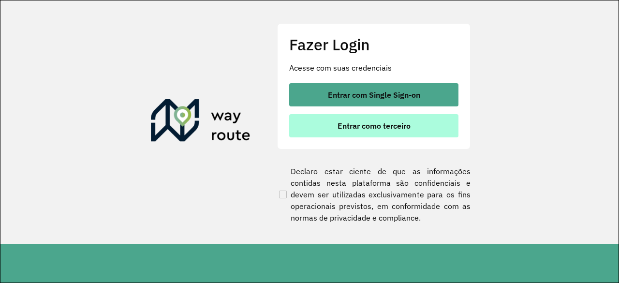
click at [368, 130] on span "Entrar como terceiro" at bounding box center [373, 126] width 73 height 8
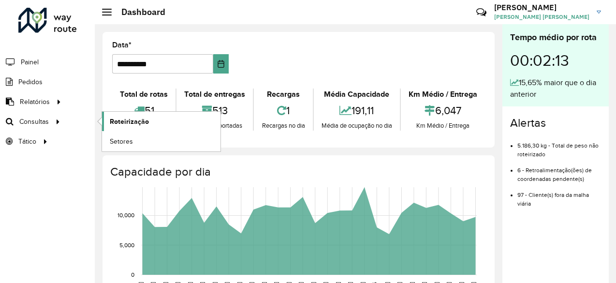
click at [125, 119] on span "Roteirização" at bounding box center [129, 121] width 39 height 10
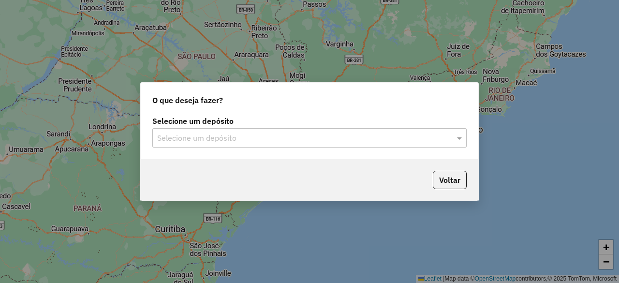
click at [279, 141] on input "text" at bounding box center [299, 138] width 285 height 12
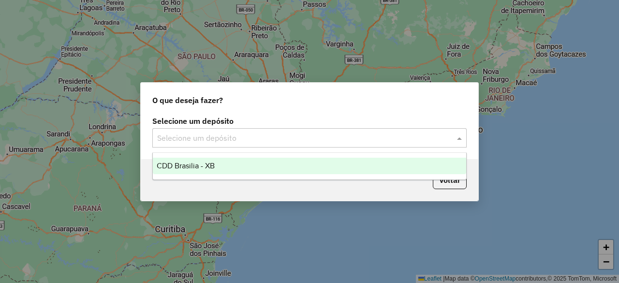
drag, startPoint x: 280, startPoint y: 170, endPoint x: 350, endPoint y: 184, distance: 71.1
click at [280, 170] on div "CDD Brasilia - XB" at bounding box center [309, 166] width 313 height 16
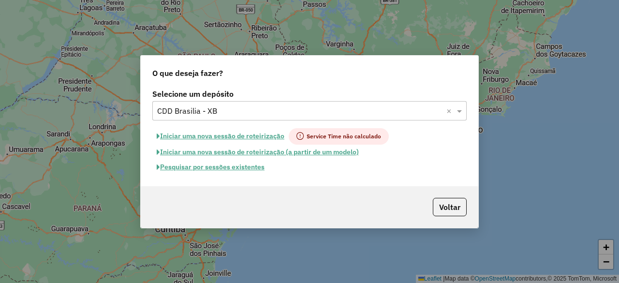
click at [241, 169] on button "Pesquisar por sessões existentes" at bounding box center [210, 166] width 116 height 15
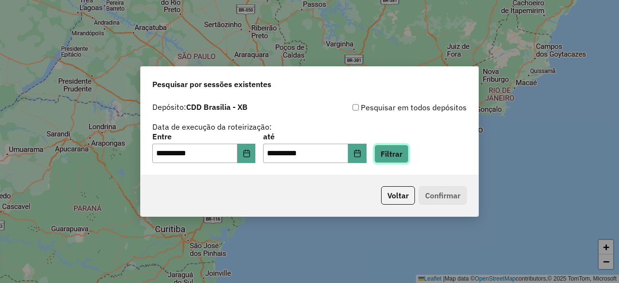
click at [408, 153] on button "Filtrar" at bounding box center [391, 153] width 34 height 18
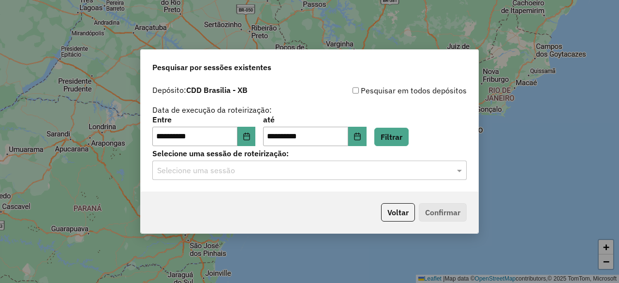
drag, startPoint x: 337, startPoint y: 168, endPoint x: 329, endPoint y: 181, distance: 15.4
click at [337, 168] on input "text" at bounding box center [299, 171] width 285 height 12
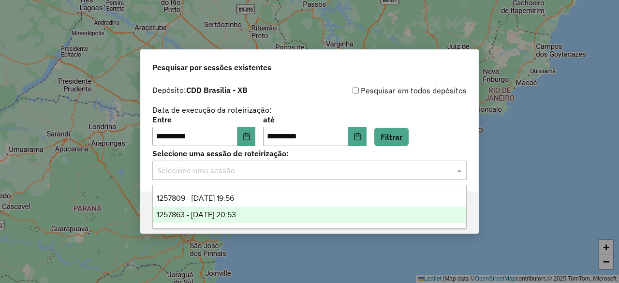
click at [291, 224] on ng-dropdown-panel "1257809 - 02/09/2025 19:56 1257863 - 02/09/2025 20:53" at bounding box center [309, 207] width 314 height 44
click at [362, 216] on div "1257863 - 02/09/2025 20:53" at bounding box center [309, 214] width 313 height 16
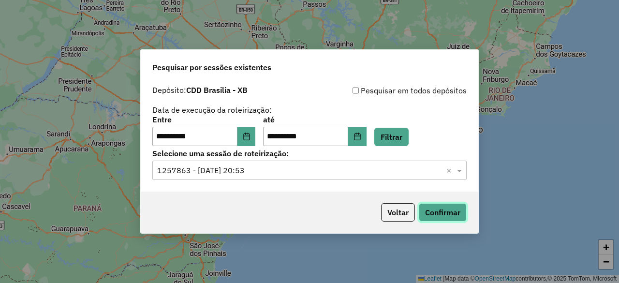
click at [447, 216] on button "Confirmar" at bounding box center [443, 212] width 48 height 18
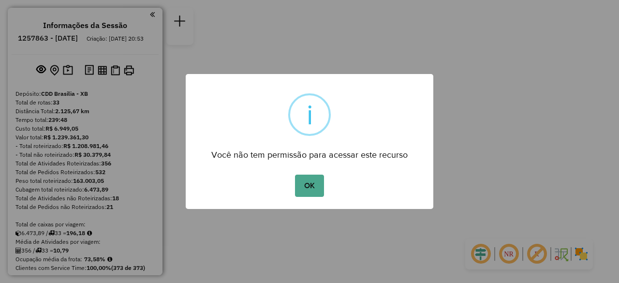
click at [310, 183] on button "OK" at bounding box center [309, 185] width 29 height 22
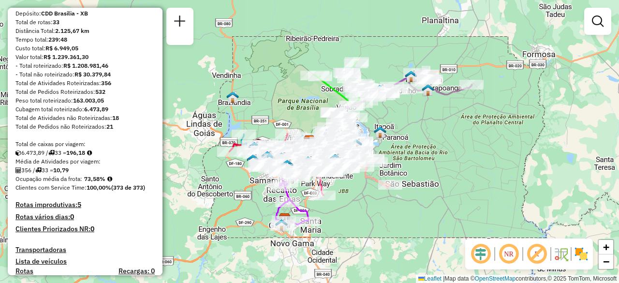
scroll to position [145, 0]
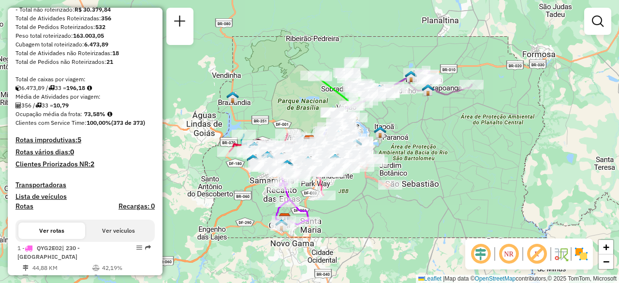
click at [520, 254] on em at bounding box center [508, 253] width 23 height 23
click at [481, 254] on em at bounding box center [480, 253] width 23 height 23
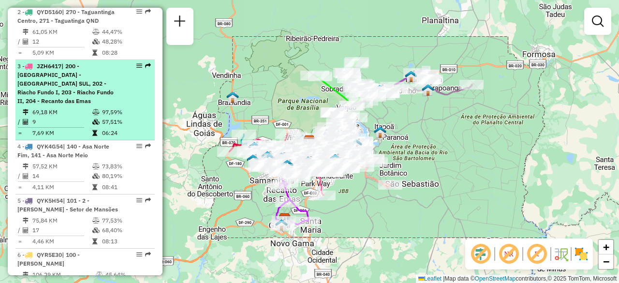
scroll to position [532, 0]
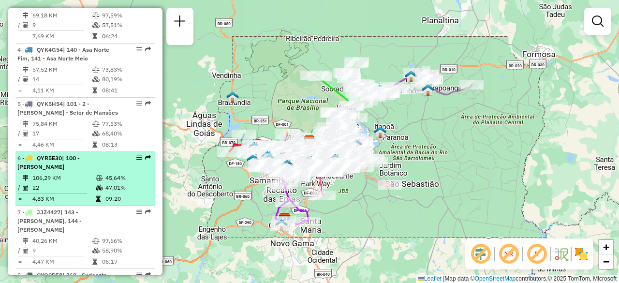
click at [79, 173] on td "106,29 KM" at bounding box center [63, 178] width 63 height 10
select select "**********"
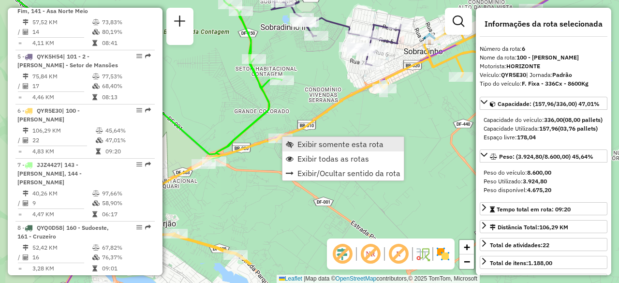
scroll to position [666, 0]
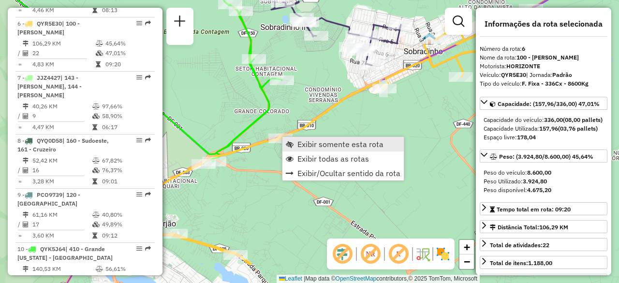
click at [317, 143] on span "Exibir somente esta rota" at bounding box center [340, 144] width 86 height 8
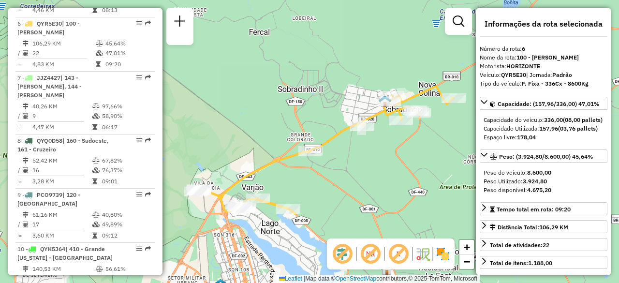
drag, startPoint x: 367, startPoint y: 157, endPoint x: 402, endPoint y: 155, distance: 34.9
click at [402, 155] on div "Janela de atendimento Grade de atendimento Capacidade Transportadoras Veículos …" at bounding box center [309, 141] width 619 height 283
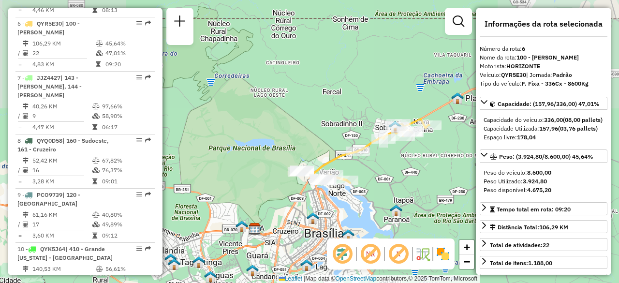
drag, startPoint x: 402, startPoint y: 162, endPoint x: 376, endPoint y: 157, distance: 26.2
click at [376, 157] on div "Janela de atendimento Grade de atendimento Capacidade Transportadoras Veículos …" at bounding box center [309, 141] width 619 height 283
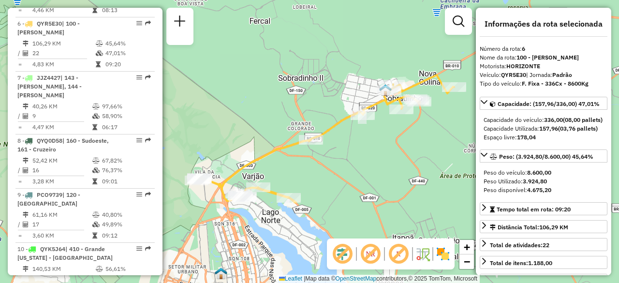
drag, startPoint x: 337, startPoint y: 153, endPoint x: 358, endPoint y: 153, distance: 20.3
click at [358, 153] on div "Janela de atendimento Grade de atendimento Capacidade Transportadoras Veículos …" at bounding box center [309, 141] width 619 height 283
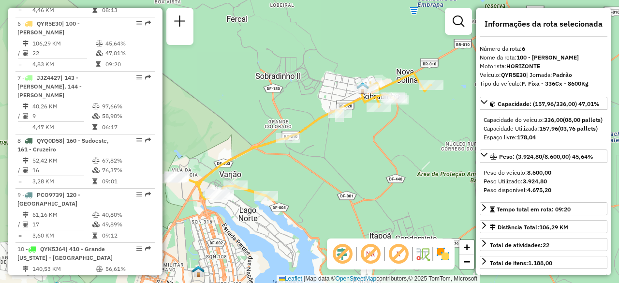
drag, startPoint x: 361, startPoint y: 147, endPoint x: 338, endPoint y: 145, distance: 22.8
click at [338, 145] on div "Janela de atendimento Grade de atendimento Capacidade Transportadoras Veículos …" at bounding box center [309, 141] width 619 height 283
